Goal: Navigation & Orientation: Find specific page/section

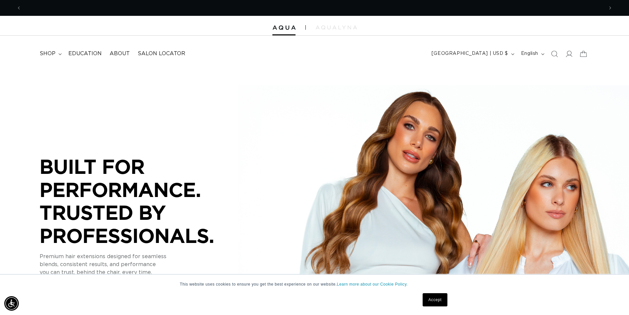
scroll to position [0, 582]
click at [330, 28] on img at bounding box center [336, 27] width 41 height 4
click at [53, 55] on span "shop" at bounding box center [48, 53] width 16 height 7
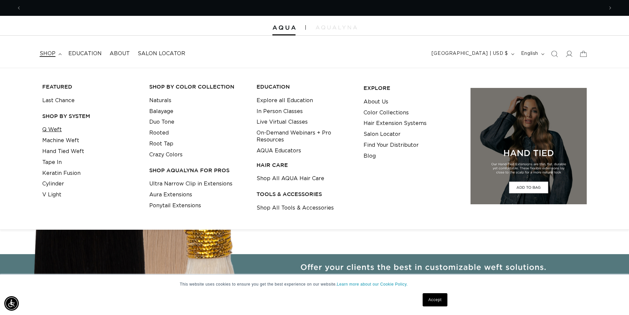
scroll to position [0, 0]
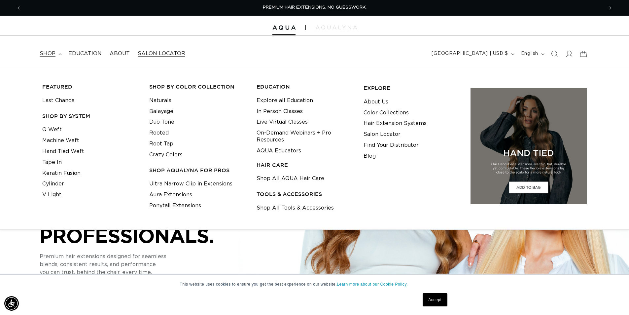
click at [154, 56] on span "Salon Locator" at bounding box center [162, 53] width 48 height 7
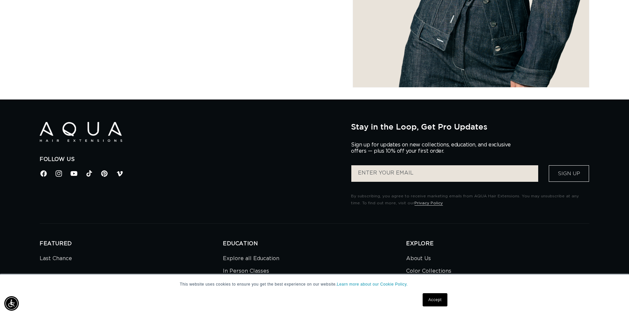
scroll to position [832, 0]
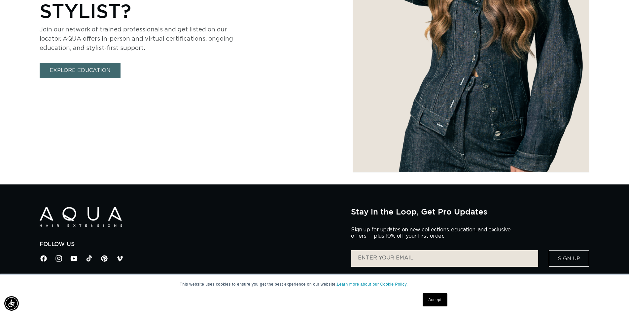
select select "m"
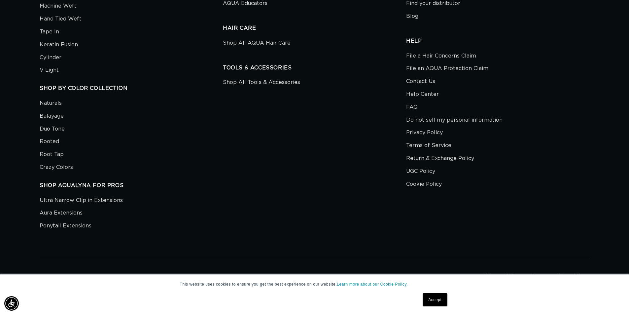
scroll to position [0, 582]
drag, startPoint x: 631, startPoint y: 38, endPoint x: 470, endPoint y: 78, distance: 166.3
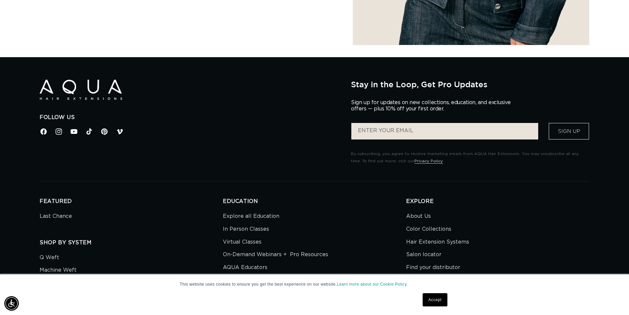
scroll to position [0, 1164]
